Goal: Complete application form

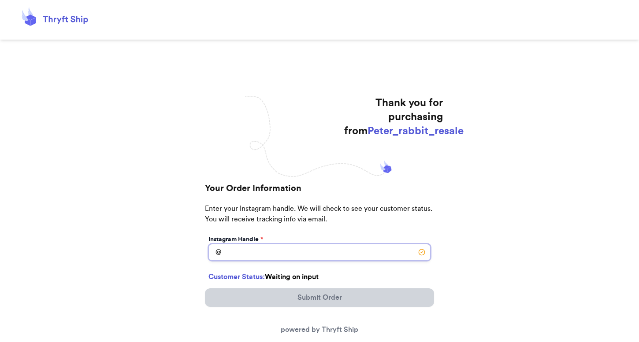
click at [253, 253] on input "Instagram Handle *" at bounding box center [319, 252] width 222 height 17
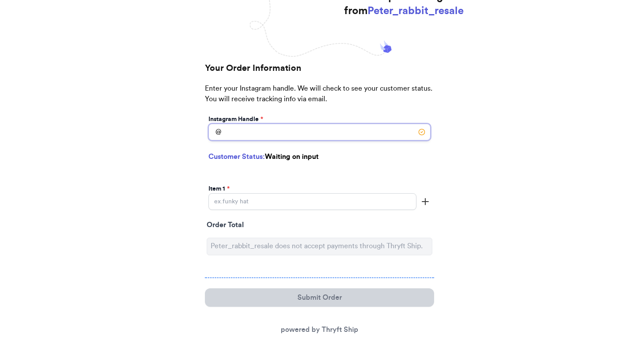
scroll to position [133, 0]
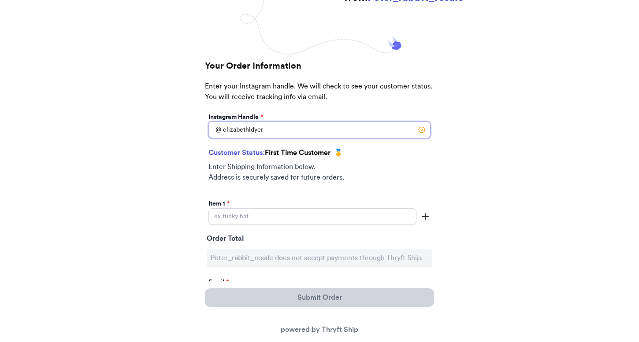
type input "elizabethldyer"
click at [240, 185] on div "Customer Status: First Time Customer 🥇 Enter Shipping Information below. Addres…" at bounding box center [319, 170] width 225 height 48
click at [239, 217] on input "Instagram Handle *" at bounding box center [312, 216] width 208 height 17
paste input "[PERSON_NAME] floral twirl dress"
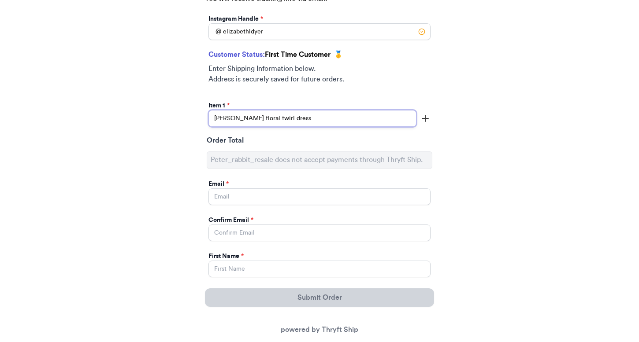
scroll to position [232, 0]
type input "[PERSON_NAME] floral twirl dress"
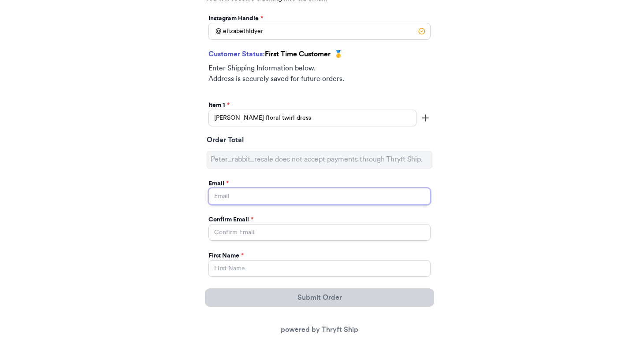
click at [244, 197] on input "Instagram Handle *" at bounding box center [319, 196] width 222 height 17
type input "[EMAIL_ADDRESS][DOMAIN_NAME]"
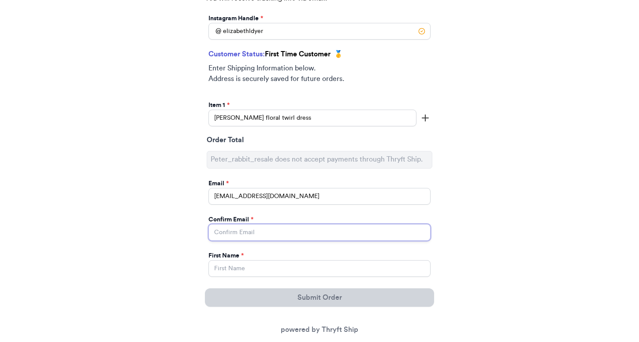
type input "[EMAIL_ADDRESS][DOMAIN_NAME]"
type input "[PERSON_NAME]"
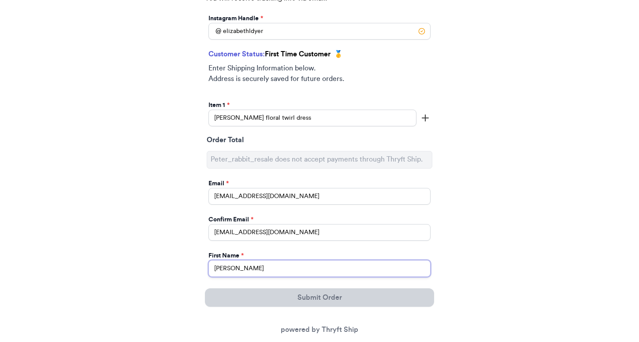
type input "[PERSON_NAME]"
type input "[STREET_ADDRESS]"
select select "TN"
type input "Chattanooga"
type input "37409"
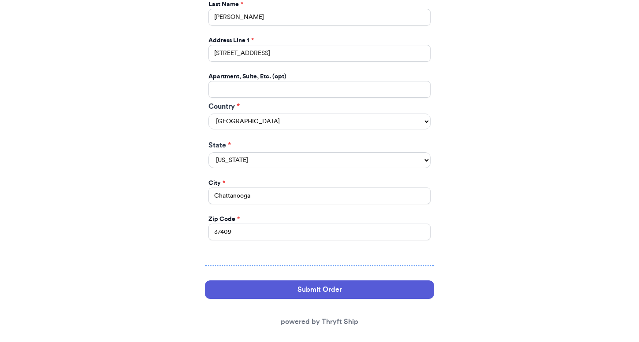
scroll to position [539, 0]
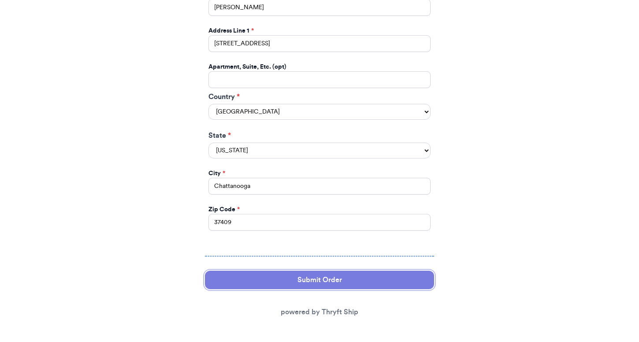
click at [270, 283] on button "Submit Order" at bounding box center [319, 280] width 229 height 18
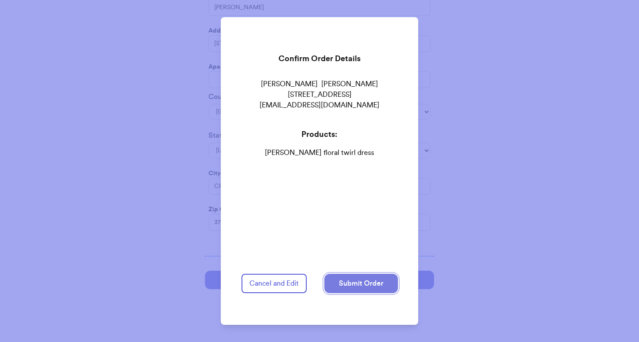
click at [357, 281] on button "Submit Order" at bounding box center [361, 283] width 74 height 19
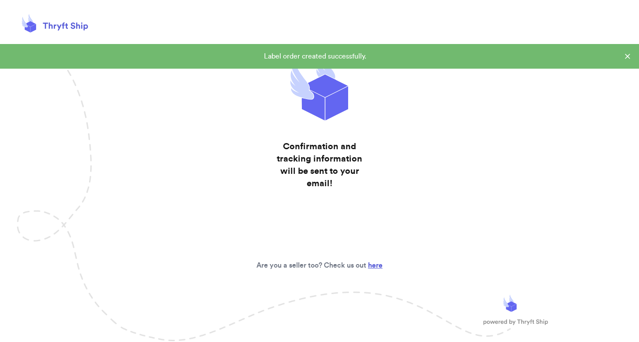
scroll to position [0, 0]
